Goal: Task Accomplishment & Management: Contribute content

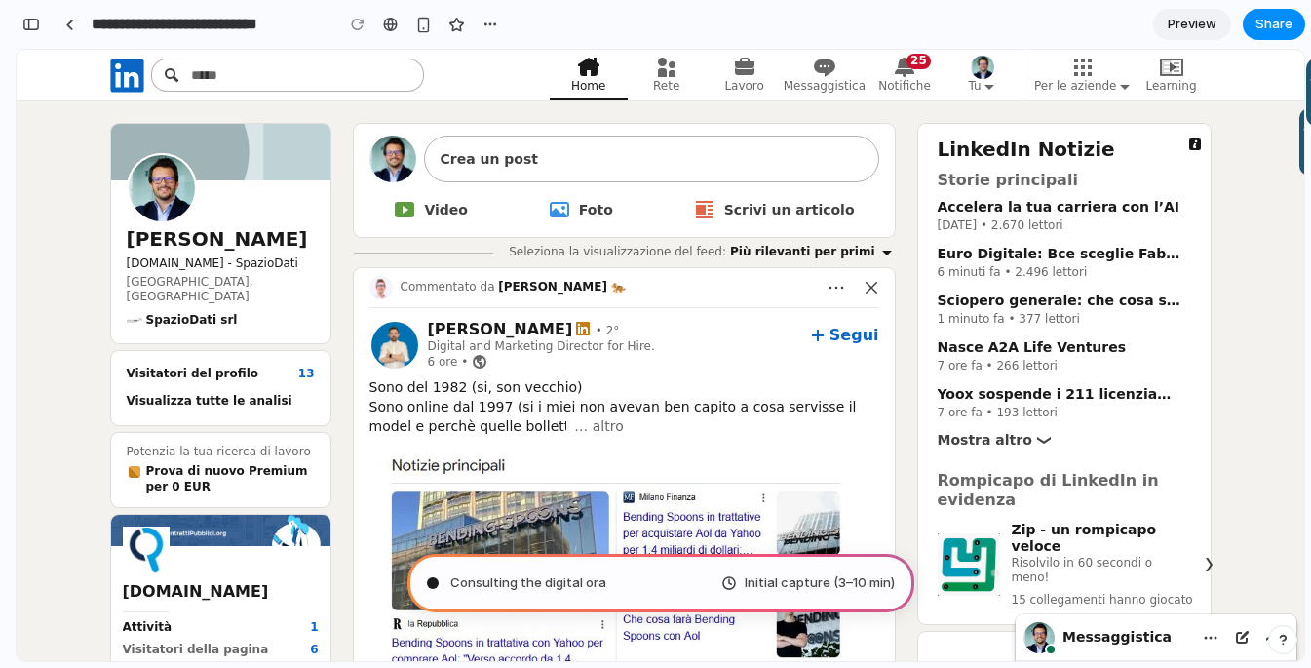
type input "**********"
